Goal: Obtain resource: Obtain resource

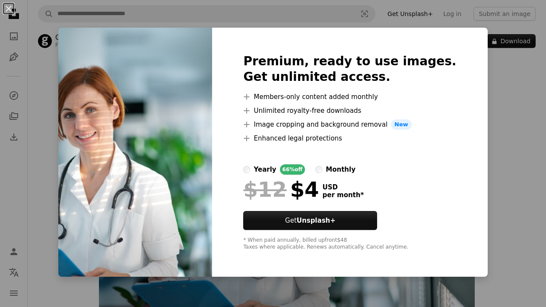
scroll to position [3, 0]
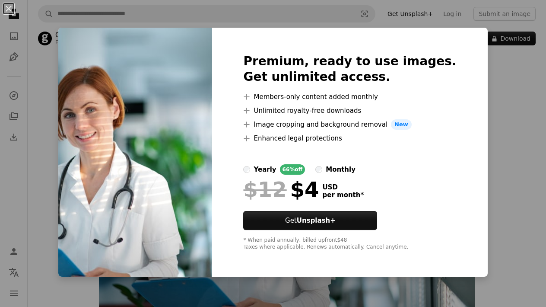
click at [444, 119] on div "Premium, ready to use images. Get unlimited access. A plus sign Members-only co…" at bounding box center [349, 152] width 275 height 249
click at [12, 7] on button "An X shape" at bounding box center [8, 8] width 10 height 10
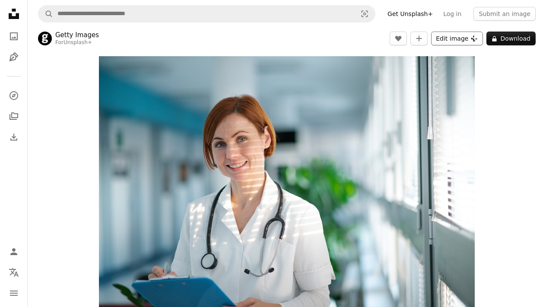
click at [460, 38] on button "Edit image Plus sign for Unsplash+" at bounding box center [457, 39] width 52 height 14
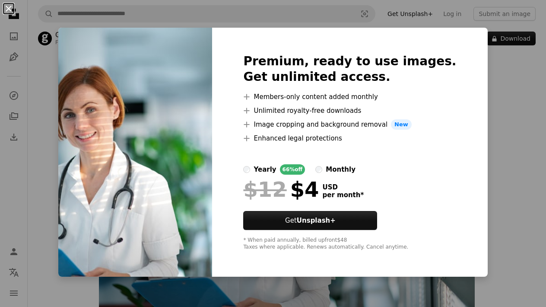
click at [10, 9] on button "An X shape" at bounding box center [8, 8] width 10 height 10
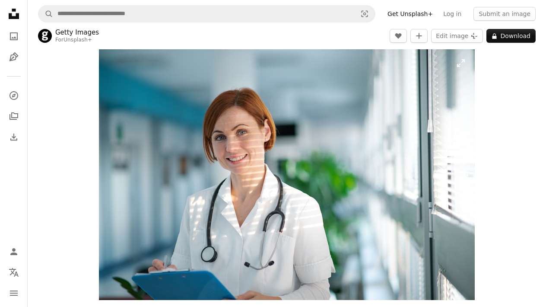
scroll to position [8, 0]
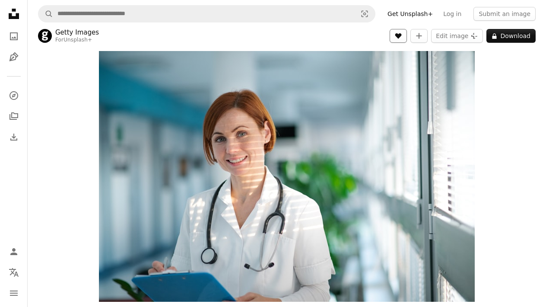
click at [402, 37] on icon "A heart" at bounding box center [398, 35] width 7 height 7
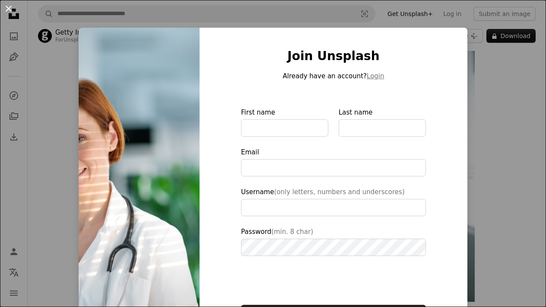
click at [14, 10] on button "An X shape" at bounding box center [8, 8] width 10 height 10
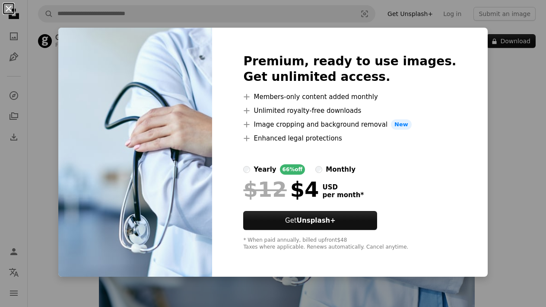
click at [9, 6] on button "An X shape" at bounding box center [8, 8] width 10 height 10
